Goal: Task Accomplishment & Management: Manage account settings

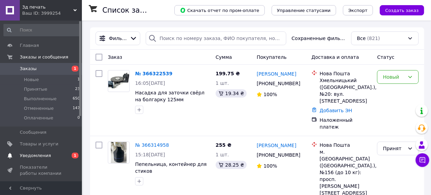
click at [70, 155] on span "0 1" at bounding box center [72, 155] width 19 height 6
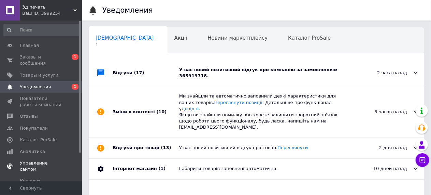
scroll to position [0, 3]
click at [238, 70] on div "У вас новий позитивний відгук про компанію за замовленням 365919718." at bounding box center [264, 73] width 170 height 12
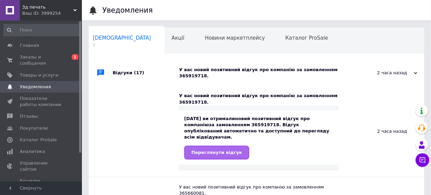
click at [222, 150] on span "Переглянути відгук" at bounding box center [217, 152] width 51 height 5
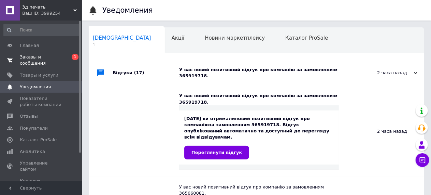
click at [60, 55] on span "Заказы и сообщения" at bounding box center [41, 60] width 43 height 12
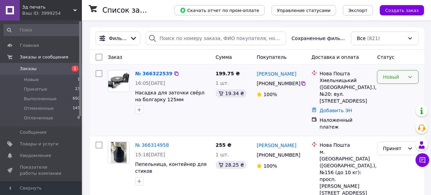
click at [390, 78] on div "Новый" at bounding box center [394, 77] width 22 height 8
click at [392, 92] on li "Принят" at bounding box center [398, 91] width 41 height 12
click at [158, 74] on link "№ 366322539" at bounding box center [153, 73] width 37 height 5
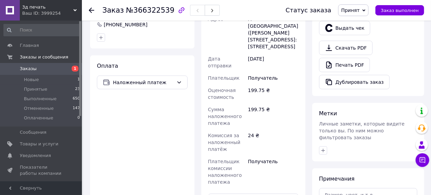
scroll to position [273, 0]
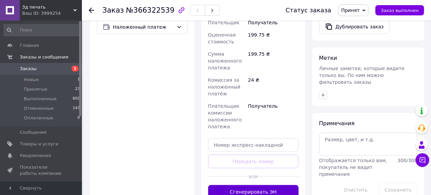
click at [247, 185] on button "Сгенерировать ЭН" at bounding box center [253, 192] width 91 height 14
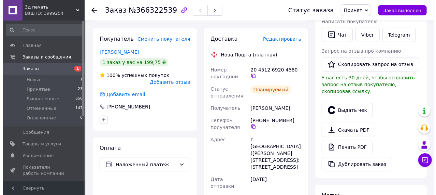
scroll to position [137, 0]
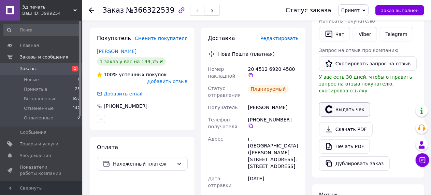
click at [340, 102] on button "Выдать чек" at bounding box center [344, 109] width 51 height 14
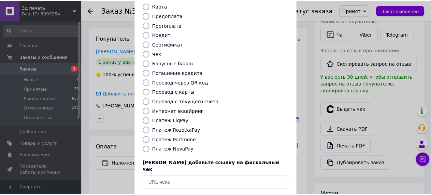
scroll to position [98, 0]
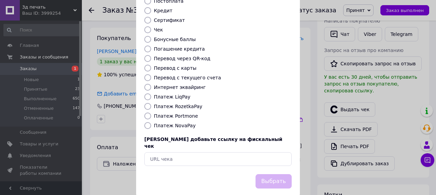
click at [146, 122] on input "Платеж NovaPay" at bounding box center [147, 125] width 7 height 7
radio input "true"
click at [280, 174] on button "Выбрать" at bounding box center [274, 181] width 36 height 15
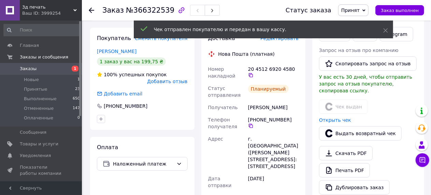
click at [89, 10] on use at bounding box center [91, 10] width 5 height 5
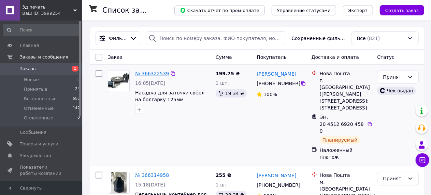
click at [153, 75] on link "№ 366322539" at bounding box center [152, 73] width 34 height 5
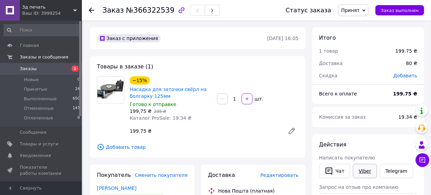
click at [363, 171] on link "Viber" at bounding box center [365, 171] width 24 height 14
click at [91, 10] on use at bounding box center [91, 10] width 5 height 5
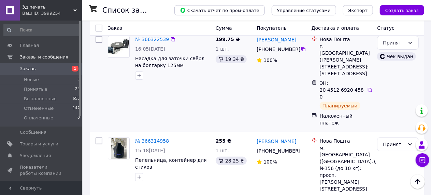
scroll to position [68, 0]
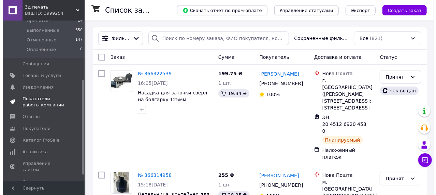
scroll to position [109, 0]
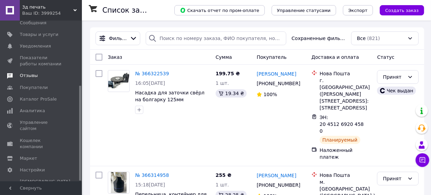
click at [28, 74] on span "Отзывы" at bounding box center [29, 75] width 18 height 6
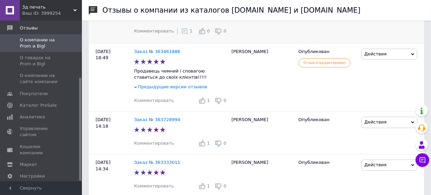
scroll to position [888, 0]
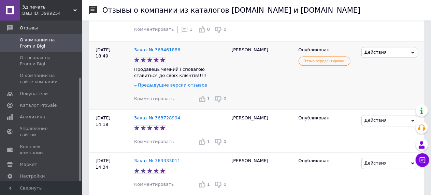
click at [168, 84] on span "Предыдущие версии отзывов" at bounding box center [172, 84] width 69 height 5
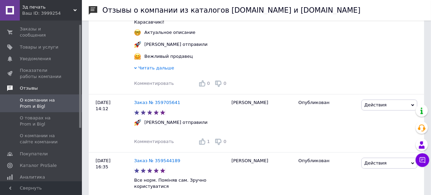
scroll to position [0, 0]
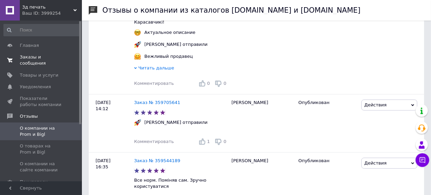
click at [60, 56] on span "Заказы и сообщения" at bounding box center [41, 60] width 43 height 12
